Goal: Transaction & Acquisition: Purchase product/service

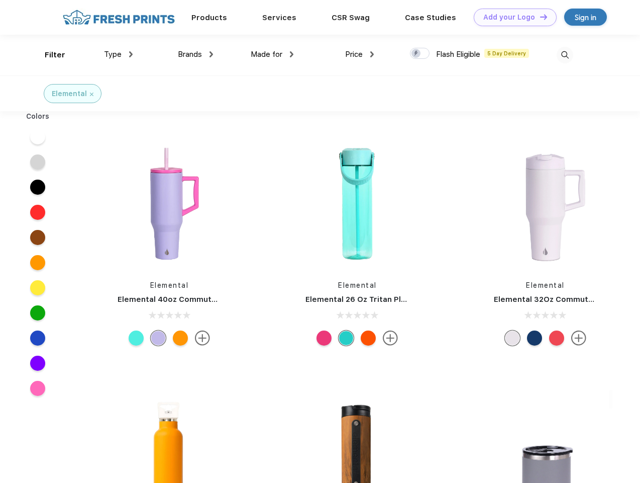
scroll to position [1, 0]
click at [512, 17] on link "Add your Logo Design Tool" at bounding box center [515, 18] width 83 height 18
click at [0, 0] on div "Design Tool" at bounding box center [0, 0] width 0 height 0
click at [539, 17] on link "Add your Logo Design Tool" at bounding box center [515, 18] width 83 height 18
click at [48, 55] on div "Filter" at bounding box center [55, 55] width 21 height 12
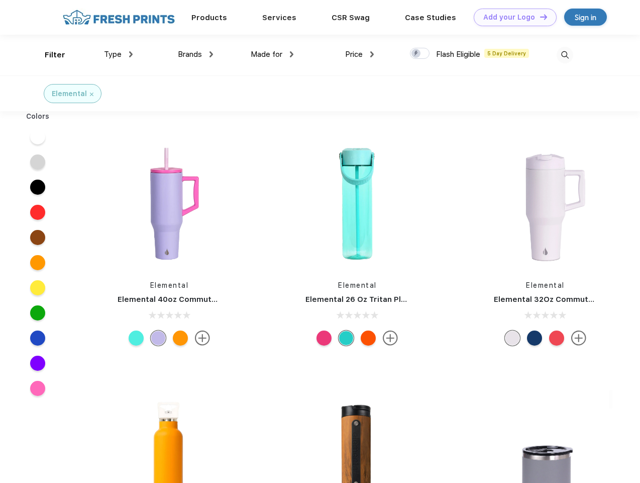
click at [119, 54] on span "Type" at bounding box center [113, 54] width 18 height 9
click at [196, 54] on span "Brands" at bounding box center [190, 54] width 24 height 9
click at [272, 54] on span "Made for" at bounding box center [267, 54] width 32 height 9
click at [360, 54] on span "Price" at bounding box center [354, 54] width 18 height 9
click at [420, 54] on div at bounding box center [420, 53] width 20 height 11
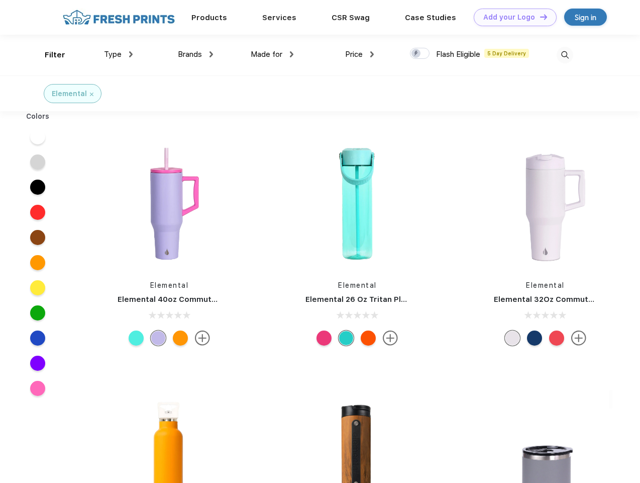
click at [417, 54] on input "checkbox" at bounding box center [413, 50] width 7 height 7
click at [565, 55] on img at bounding box center [565, 55] width 17 height 17
